Goal: Task Accomplishment & Management: Complete application form

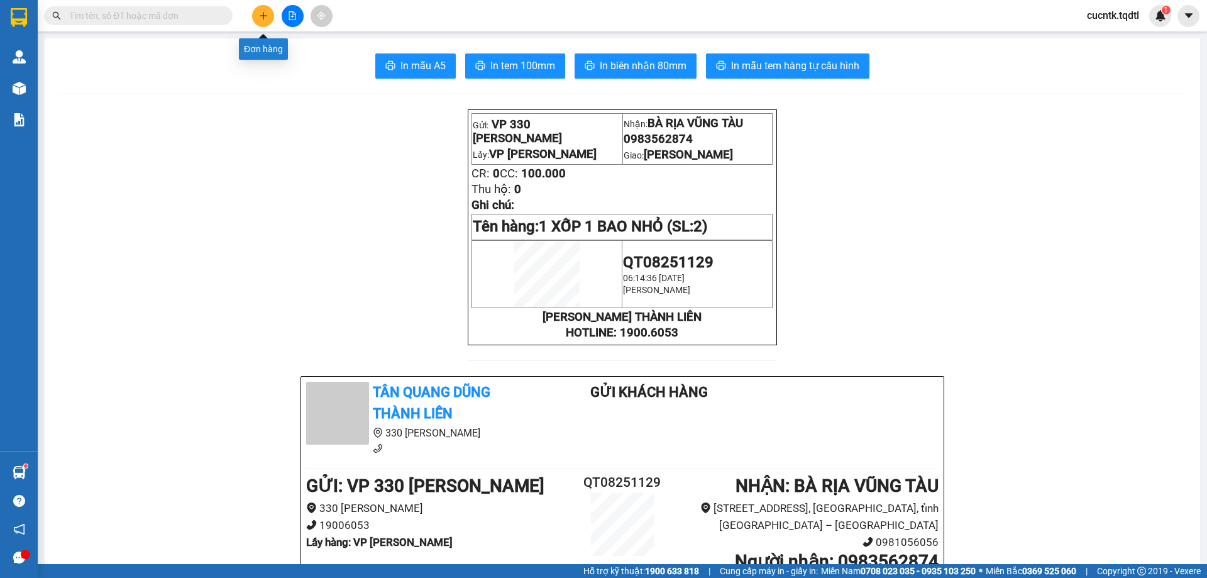
click at [273, 13] on button at bounding box center [263, 16] width 22 height 22
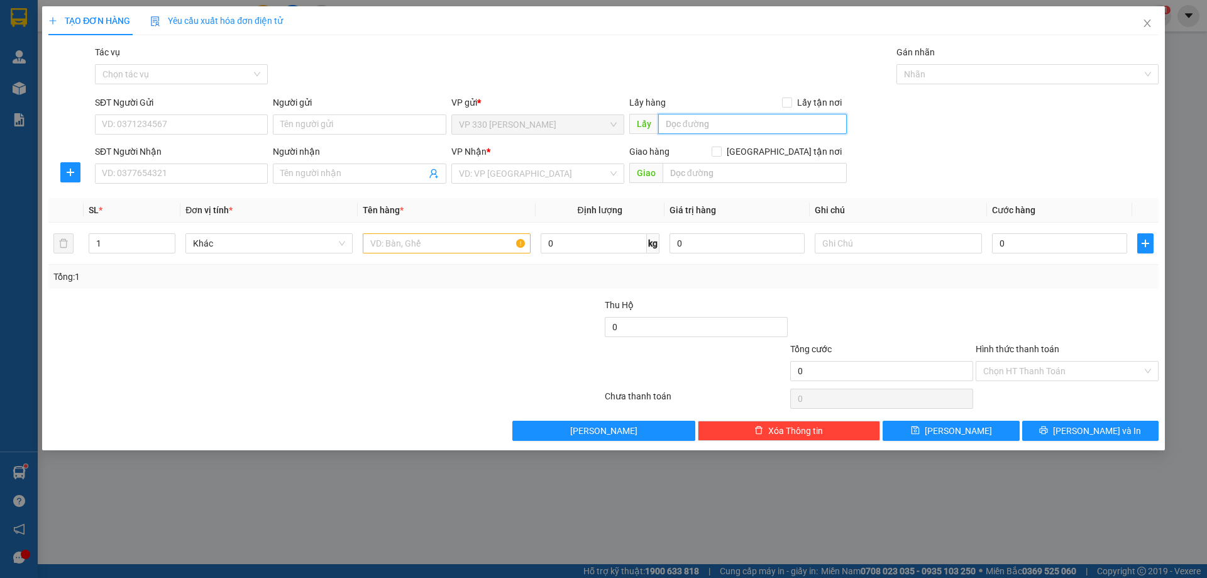
click at [753, 131] on input "text" at bounding box center [752, 124] width 189 height 20
type input "VP [PERSON_NAME]"
click at [178, 173] on input "SĐT Người Nhận" at bounding box center [181, 173] width 173 height 20
type input "0902652755"
click at [552, 170] on input "search" at bounding box center [533, 173] width 149 height 19
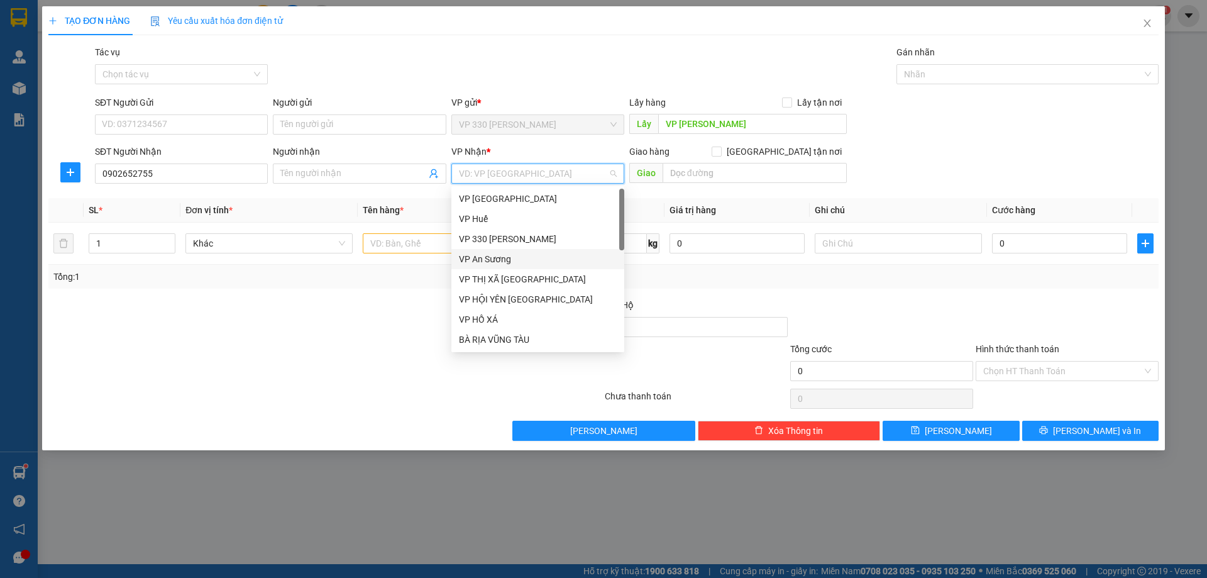
click at [513, 260] on div "VP An Sương" at bounding box center [538, 259] width 158 height 14
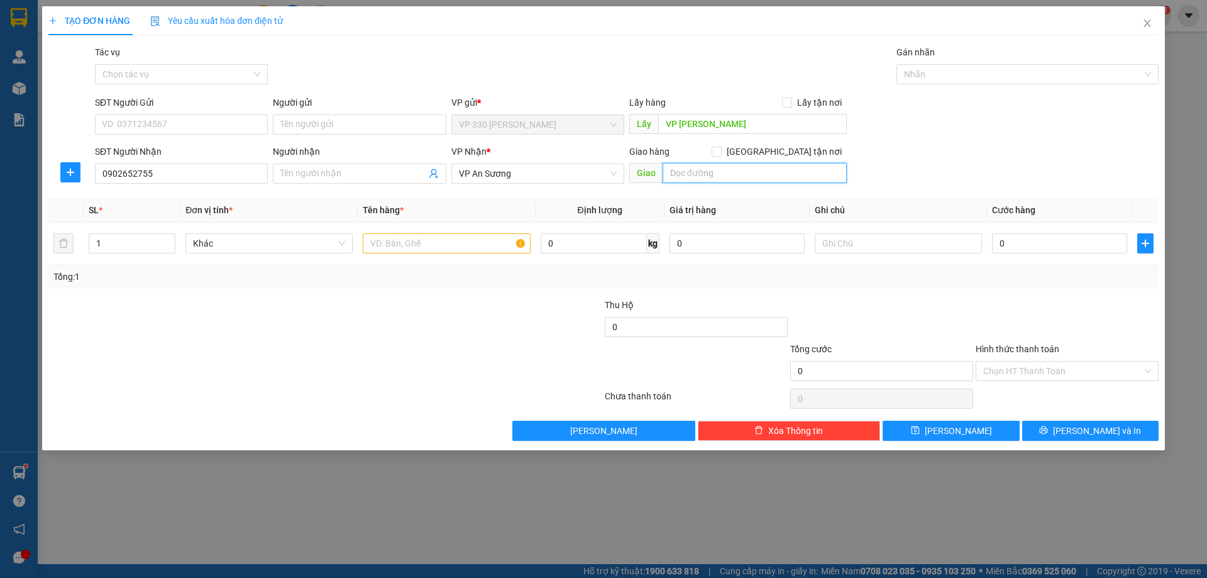
click at [734, 165] on input "text" at bounding box center [754, 173] width 184 height 20
type input "TÂN VẠN"
click at [403, 242] on input "text" at bounding box center [446, 243] width 167 height 20
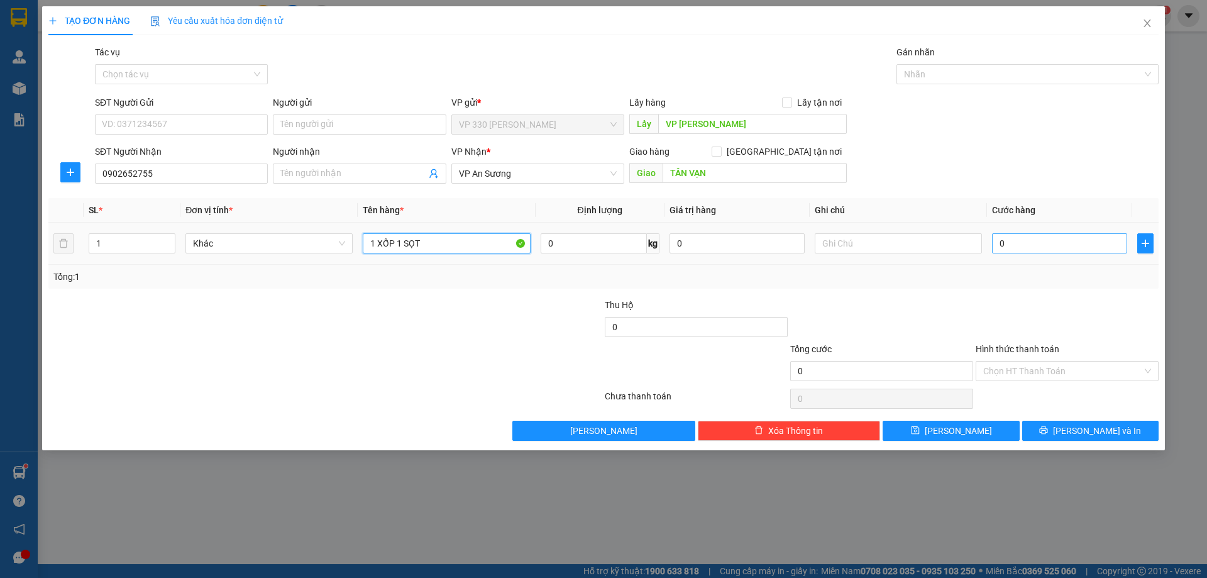
type input "1 XỐP 1 SỌT"
click at [1009, 236] on input "0" at bounding box center [1059, 243] width 135 height 20
type input "3"
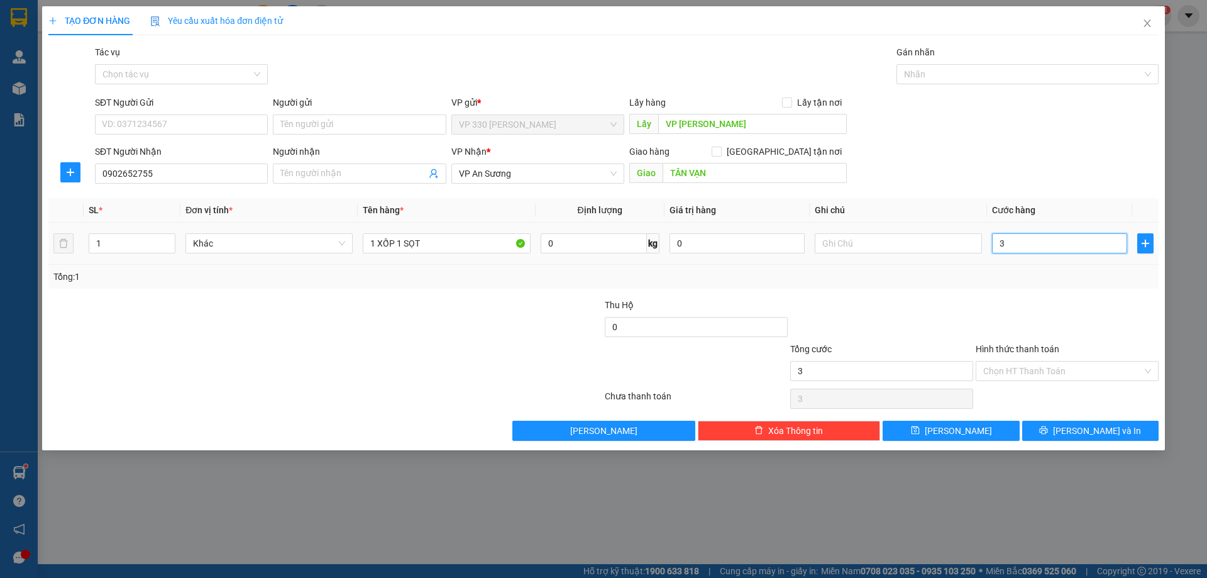
type input "30"
type input "300"
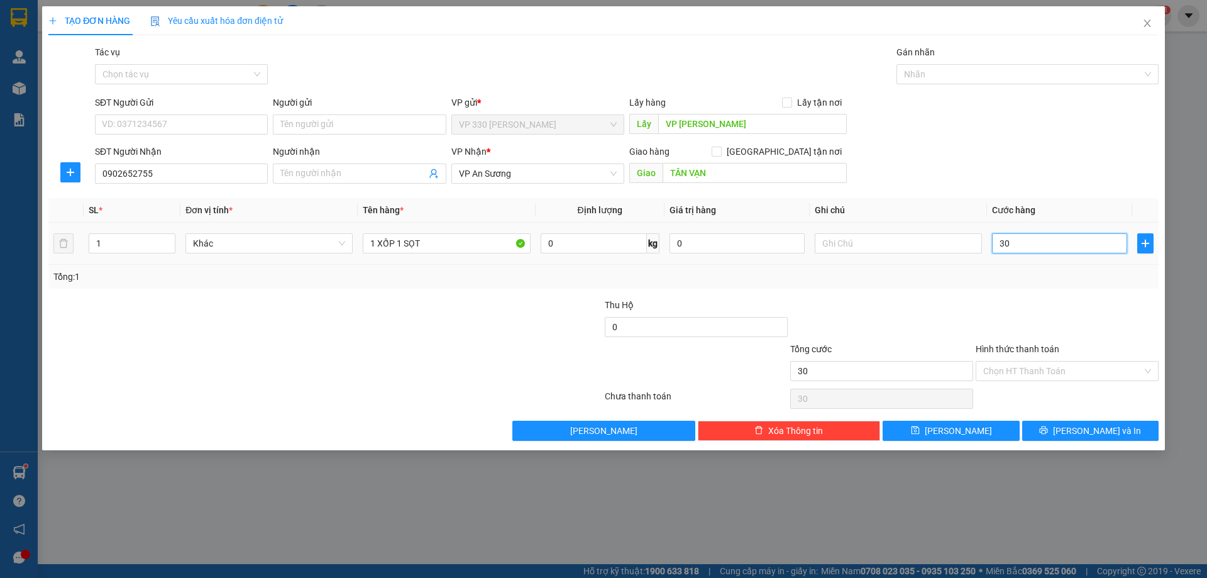
type input "300"
type input "3.000"
type input "30.000"
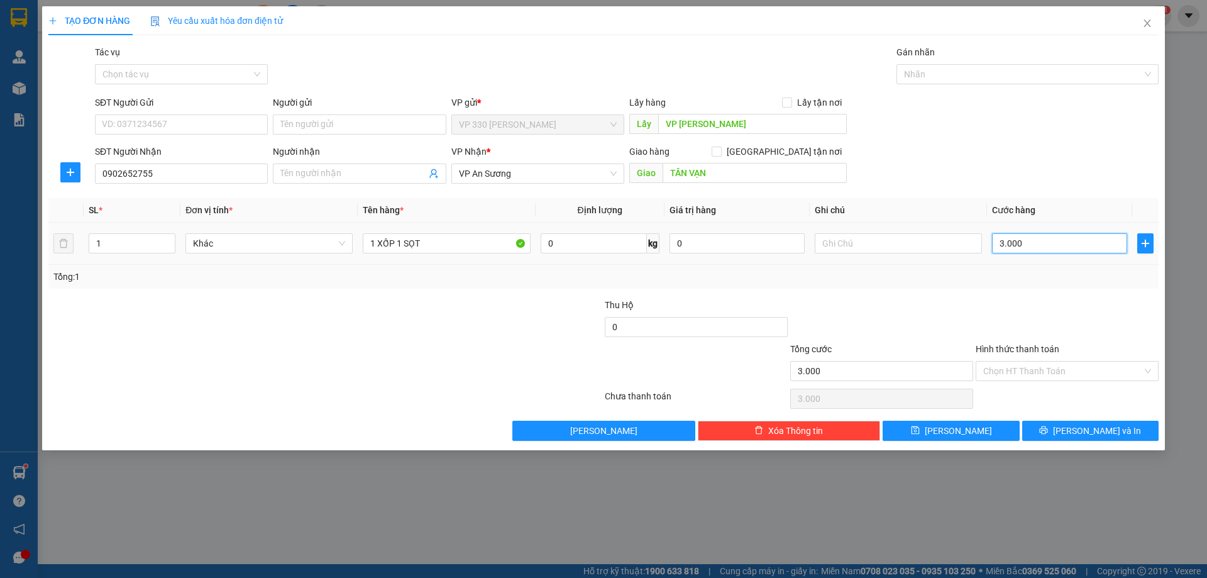
type input "30.000"
type input "300.000"
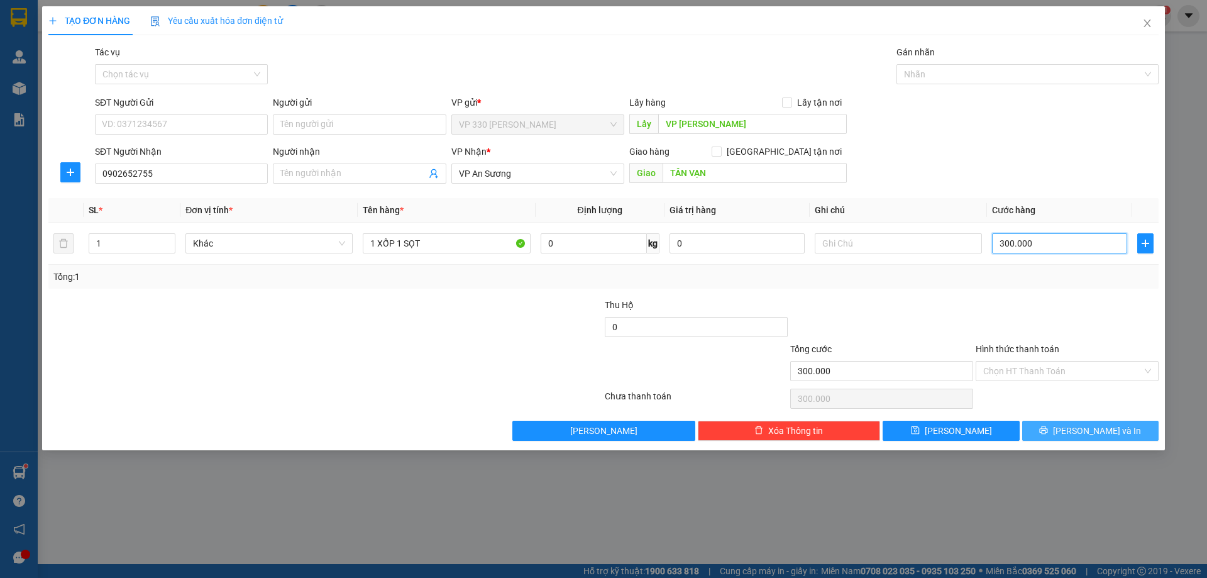
type input "300.000"
click at [1100, 429] on span "[PERSON_NAME] và In" at bounding box center [1097, 431] width 88 height 14
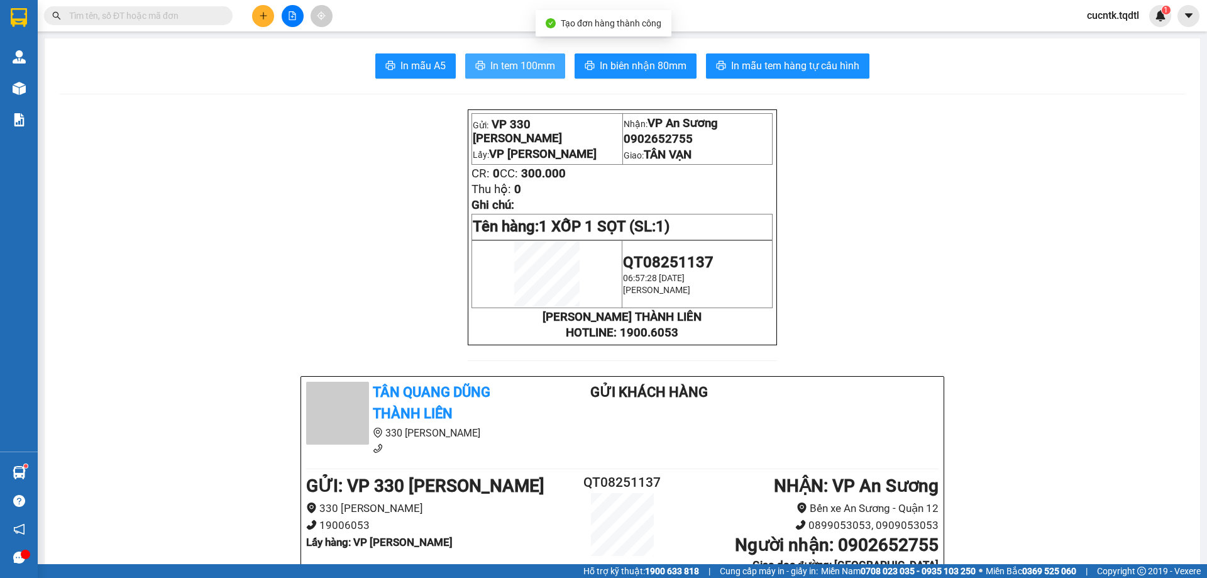
click at [500, 72] on span "In tem 100mm" at bounding box center [522, 66] width 65 height 16
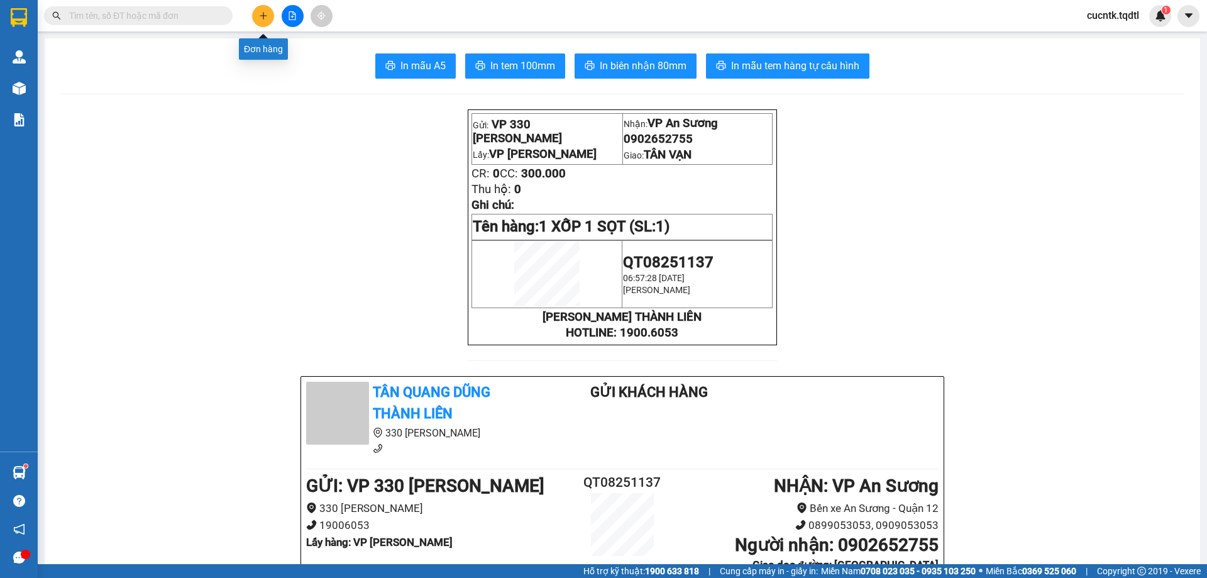
click at [261, 15] on icon "plus" at bounding box center [263, 15] width 9 height 9
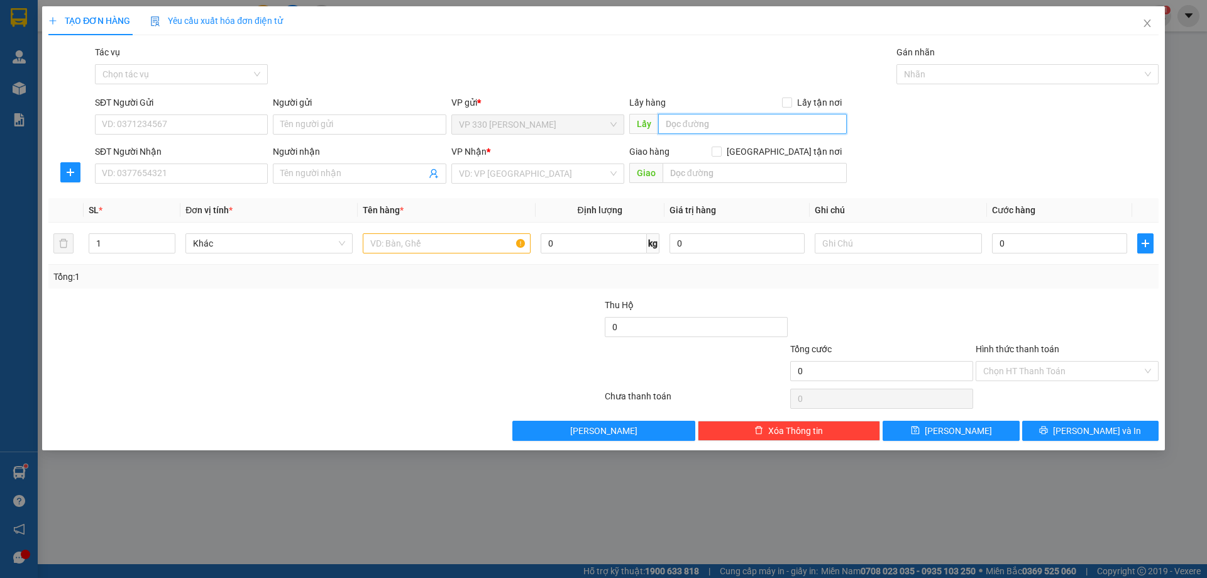
click at [748, 125] on input "text" at bounding box center [752, 124] width 189 height 20
type input "vp long hưng"
click at [227, 176] on input "SĐT Người Nhận" at bounding box center [181, 173] width 173 height 20
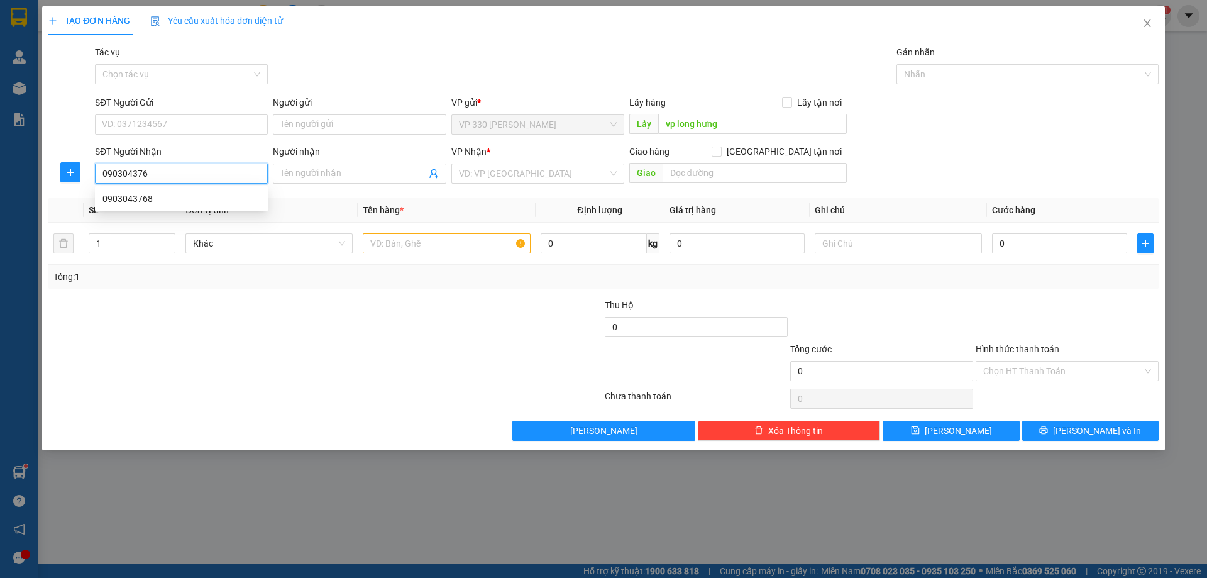
type input "0903043768"
click at [170, 203] on div "0903043768" at bounding box center [181, 199] width 158 height 14
type input "200.000"
type input "0903043768"
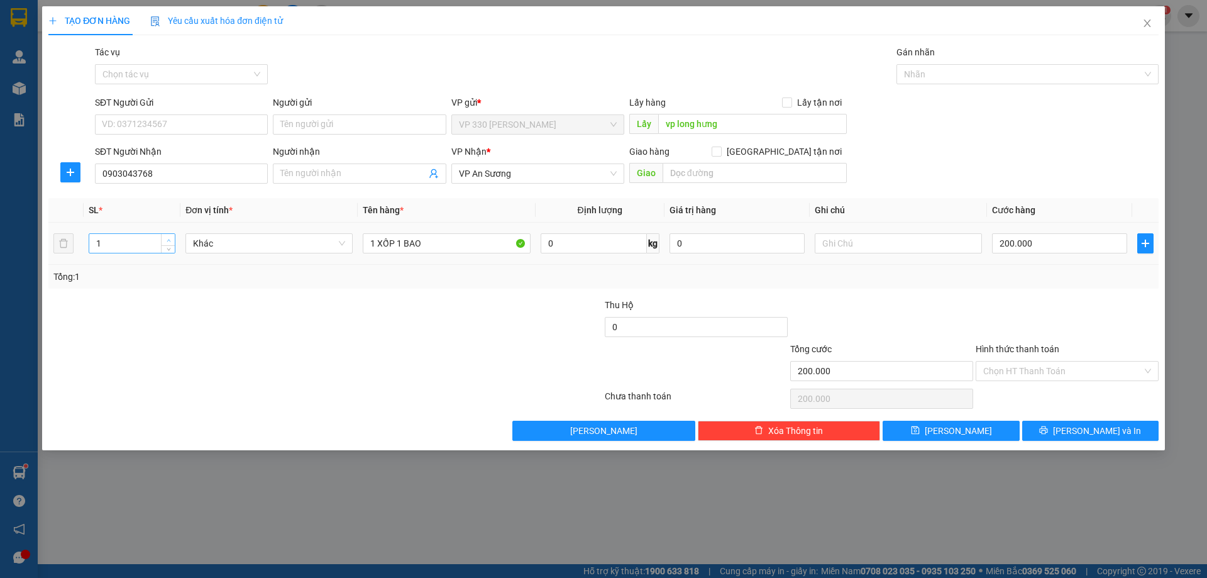
type input "2"
click at [169, 238] on icon "up" at bounding box center [169, 240] width 4 height 4
type input "VP [PERSON_NAME]"
click at [1073, 252] on input "200.000" at bounding box center [1059, 243] width 135 height 20
type input "2"
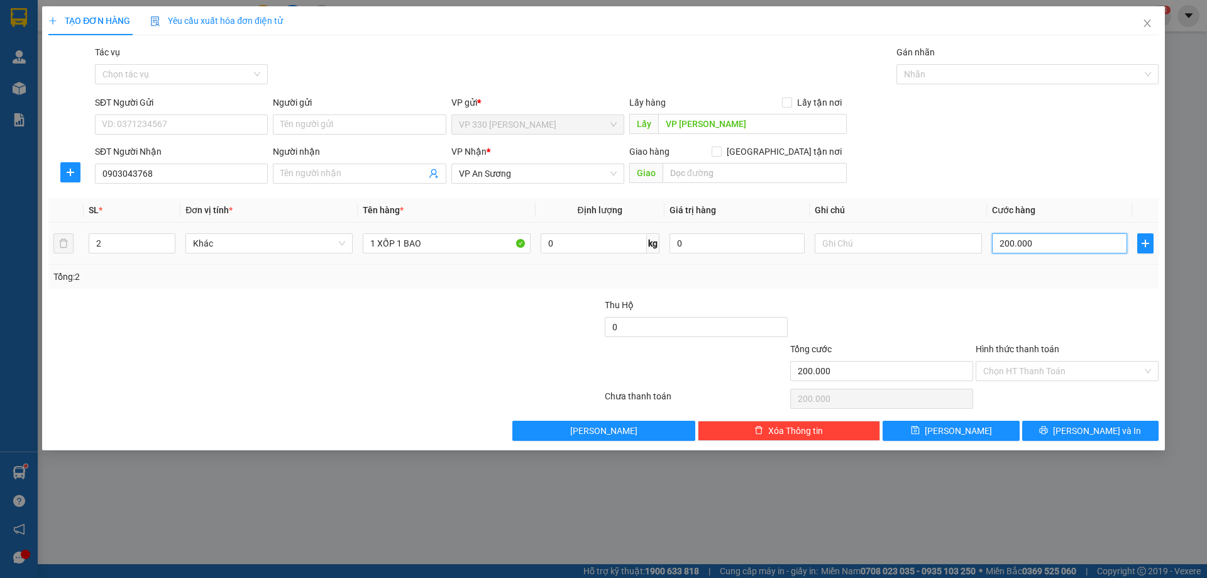
type input "2"
type input "25"
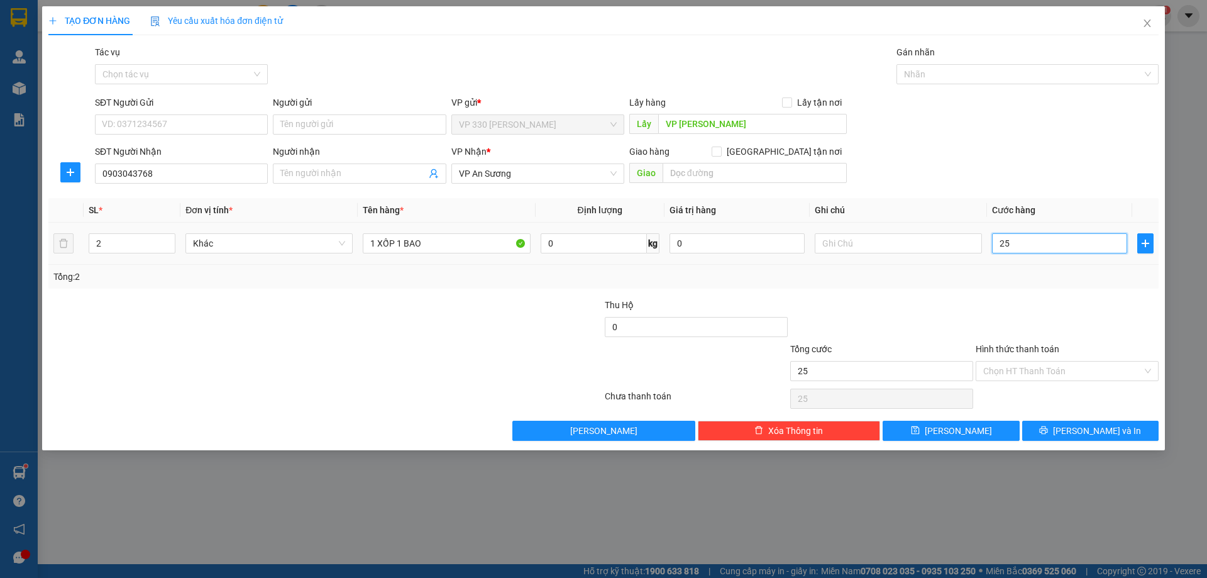
type input "250"
type input "2.500"
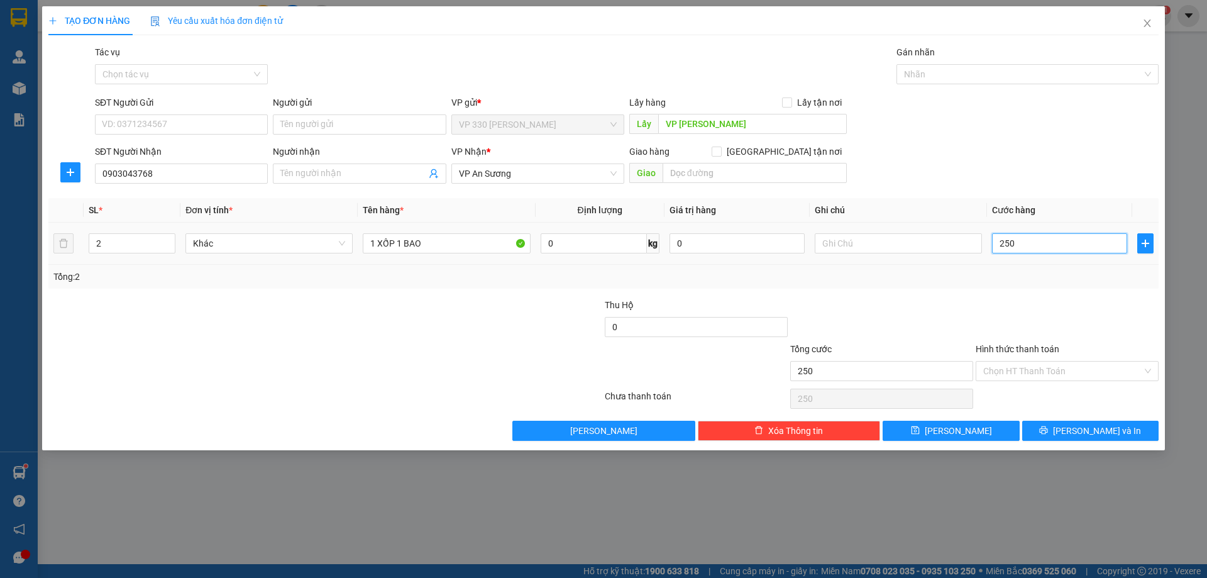
type input "2.500"
type input "25.000"
type input "250.000"
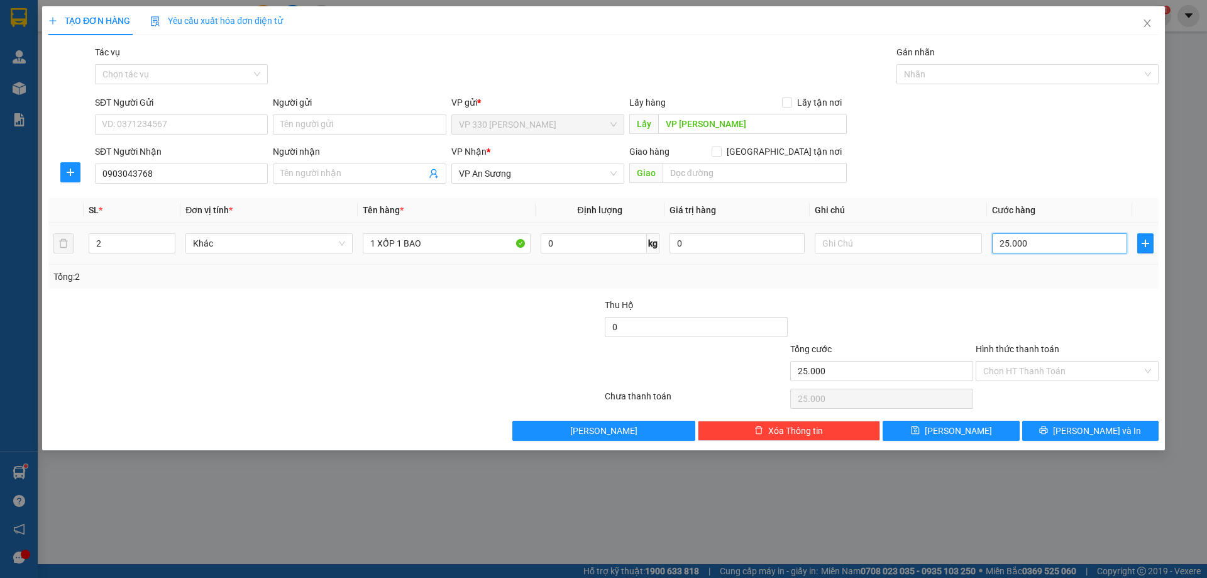
type input "250.000"
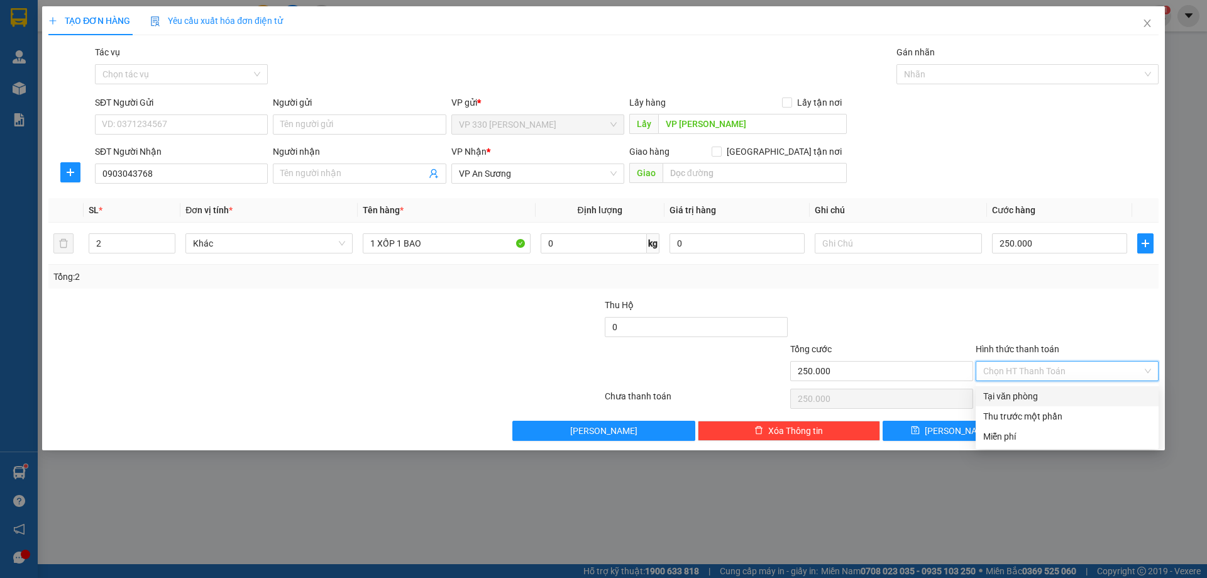
click at [1062, 366] on input "Hình thức thanh toán" at bounding box center [1062, 370] width 159 height 19
click at [1015, 396] on div "Tại văn phòng" at bounding box center [1067, 396] width 168 height 14
type input "0"
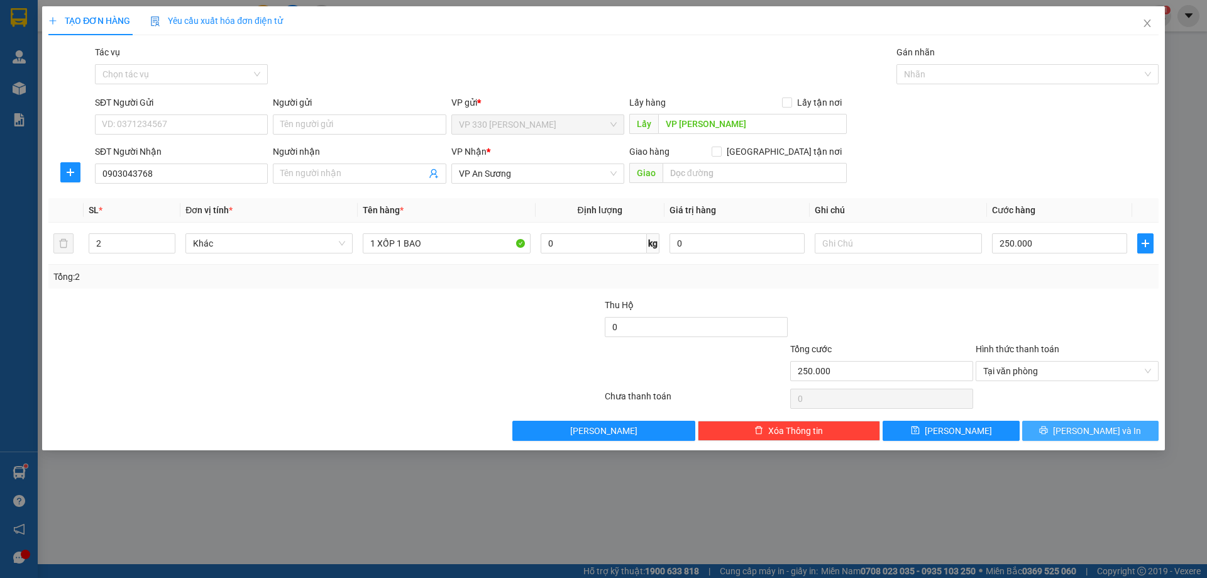
drag, startPoint x: 1073, startPoint y: 435, endPoint x: 991, endPoint y: 520, distance: 118.2
click at [1000, 539] on div "TẠO ĐƠN HÀNG Yêu cầu xuất hóa đơn điện tử Transit Pickup Surcharge Ids Transit …" at bounding box center [603, 289] width 1207 height 578
click at [1092, 430] on span "[PERSON_NAME] và In" at bounding box center [1097, 431] width 88 height 14
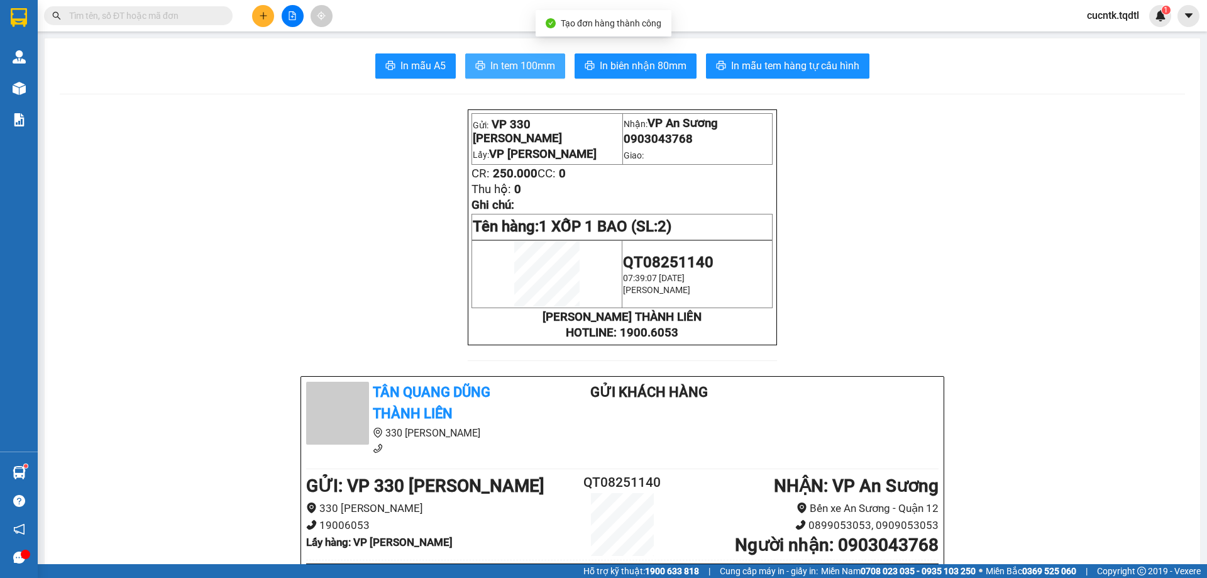
click at [527, 67] on span "In tem 100mm" at bounding box center [522, 66] width 65 height 16
